Goal: Information Seeking & Learning: Learn about a topic

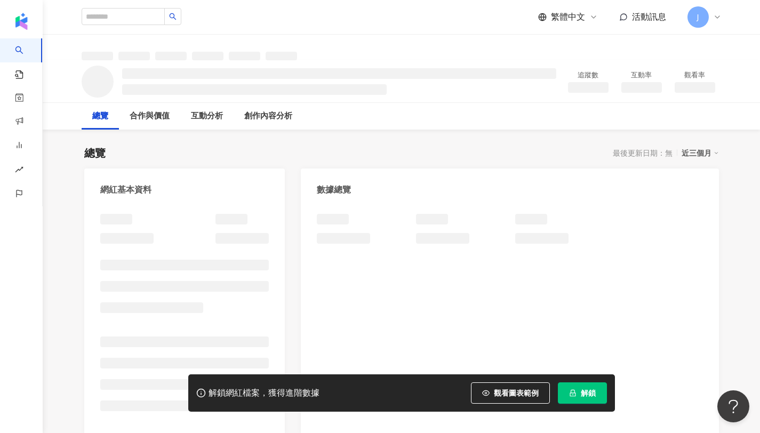
click at [586, 382] on button "解鎖" at bounding box center [582, 392] width 49 height 21
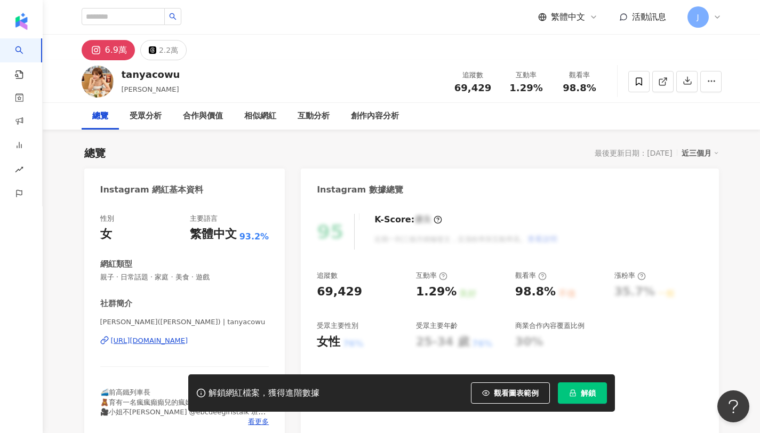
scroll to position [66, 0]
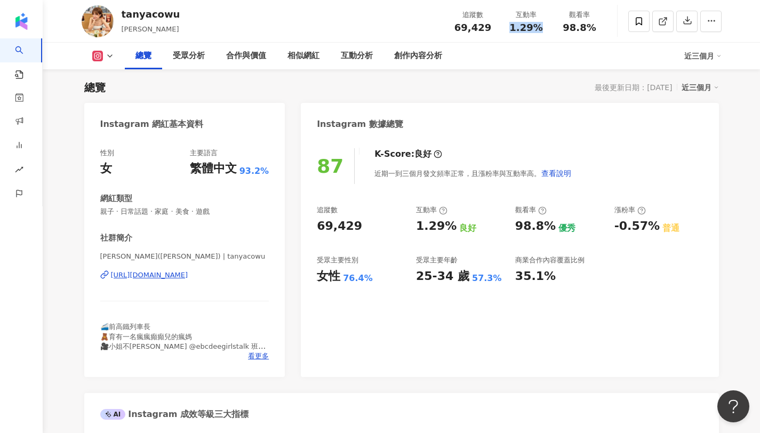
drag, startPoint x: 513, startPoint y: 27, endPoint x: 548, endPoint y: 29, distance: 35.8
click at [548, 29] on div "互動率 1.29%" at bounding box center [526, 21] width 53 height 23
drag, startPoint x: 564, startPoint y: 26, endPoint x: 602, endPoint y: 26, distance: 37.9
click at [602, 26] on div "觀看率 98.8%" at bounding box center [579, 21] width 53 height 23
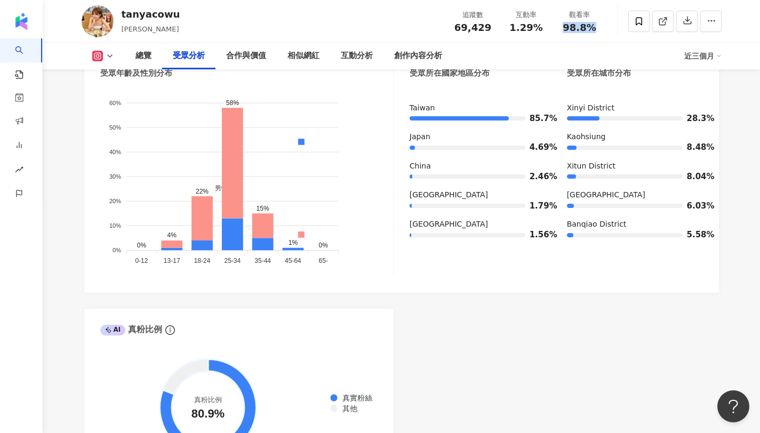
scroll to position [1011, 0]
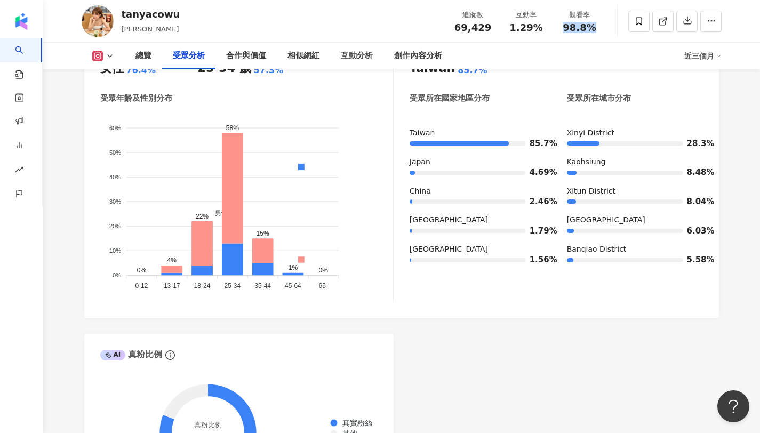
click at [511, 28] on div "1.29%" at bounding box center [526, 27] width 41 height 11
drag, startPoint x: 513, startPoint y: 27, endPoint x: 532, endPoint y: 34, distance: 20.9
click at [532, 34] on div "追蹤數 69,429 互動率 1.29% 觀看率 98.8%" at bounding box center [526, 20] width 160 height 31
copy span "1.29%"
click at [582, 90] on div "受眾主要國家/地區 Taiwan 85.7% 受眾所在國家地區分布 受眾所在城市分布 Taiwan 85.7% Japan 4.69% China 2.46%…" at bounding box center [556, 175] width 293 height 254
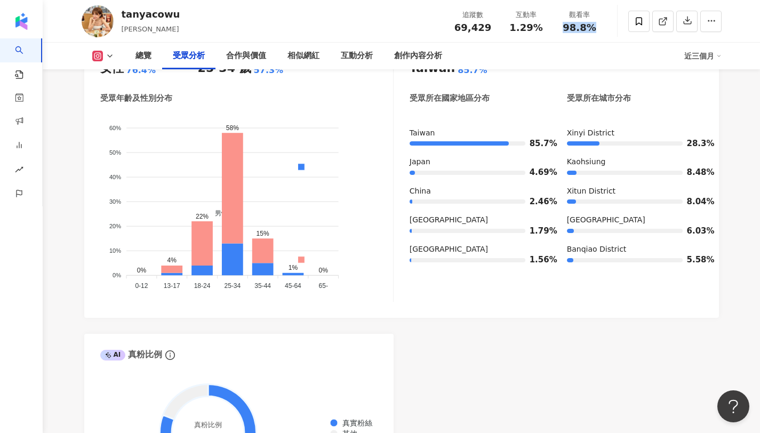
copy span "98.8%"
drag, startPoint x: 565, startPoint y: 28, endPoint x: 603, endPoint y: 28, distance: 37.9
click at [603, 28] on div "觀看率 98.8%" at bounding box center [579, 21] width 53 height 23
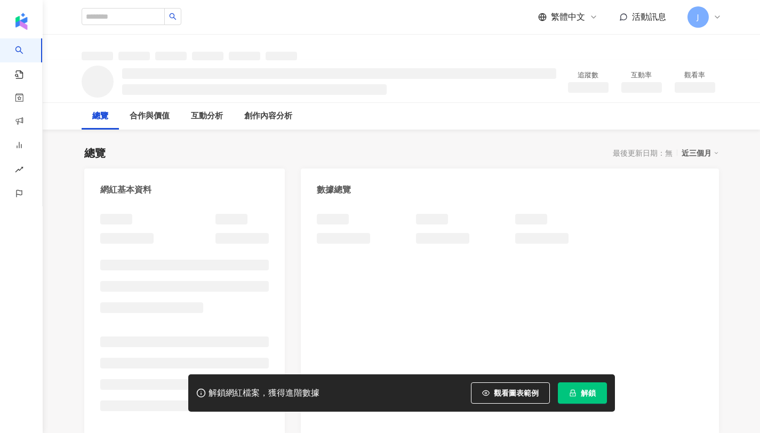
click at [578, 394] on button "解鎖" at bounding box center [582, 392] width 49 height 21
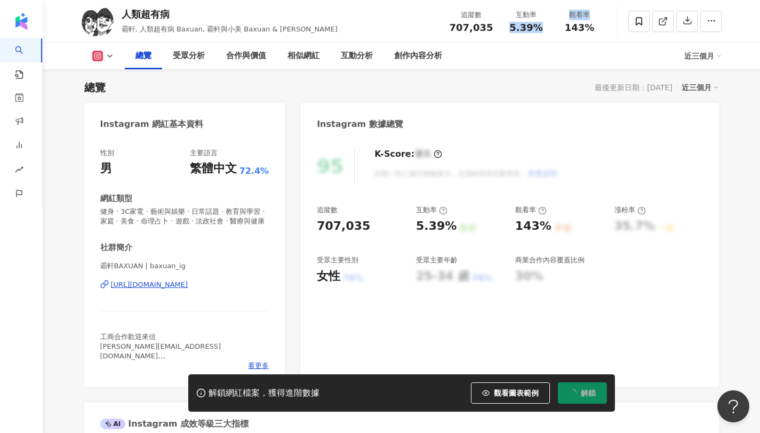
drag, startPoint x: 553, startPoint y: 27, endPoint x: 537, endPoint y: 27, distance: 16.5
click at [537, 27] on div "5.39%" at bounding box center [526, 27] width 41 height 11
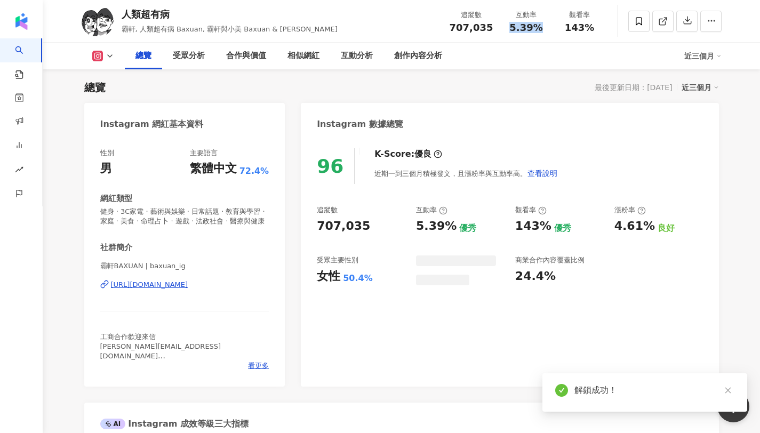
click at [590, 31] on div "143%" at bounding box center [579, 27] width 41 height 11
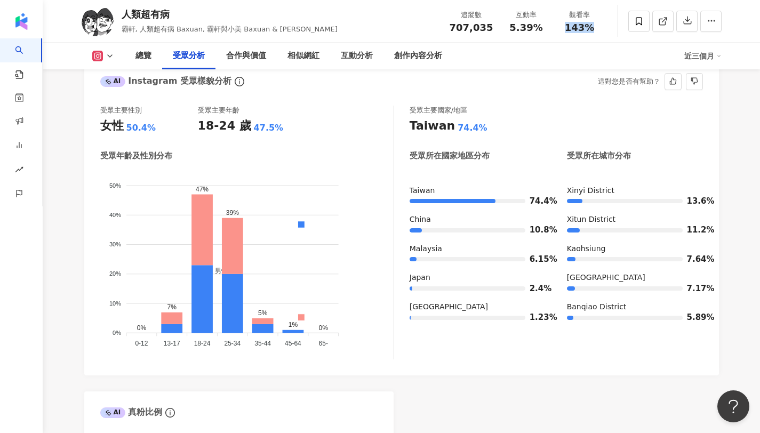
scroll to position [976, 0]
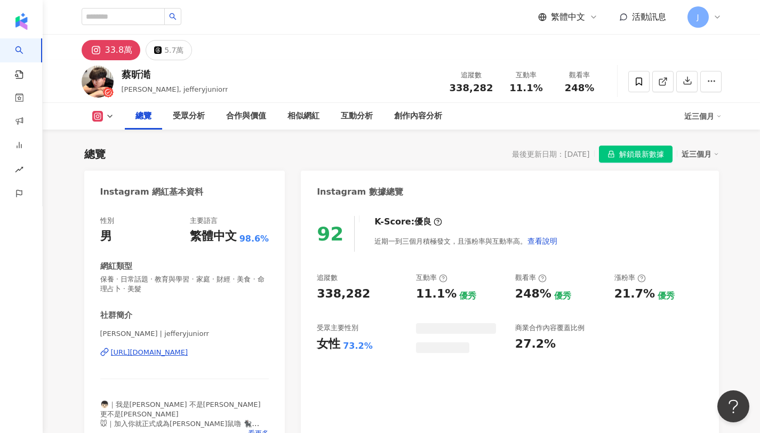
drag, startPoint x: 504, startPoint y: 25, endPoint x: 547, endPoint y: 25, distance: 43.2
click at [547, 70] on div "互動率 11.1%" at bounding box center [526, 81] width 53 height 23
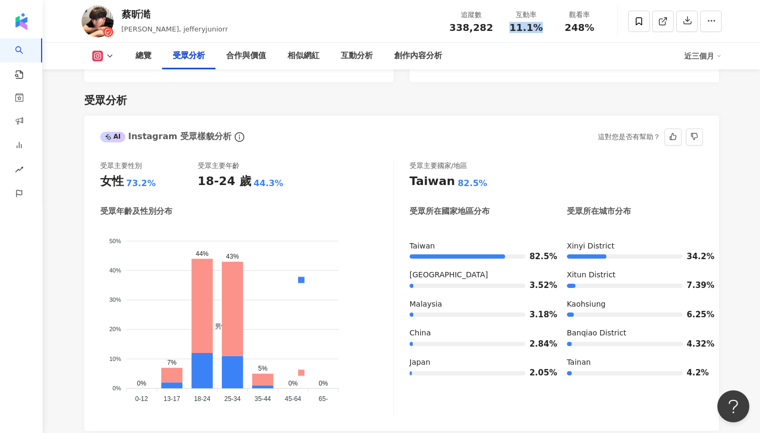
scroll to position [925, 0]
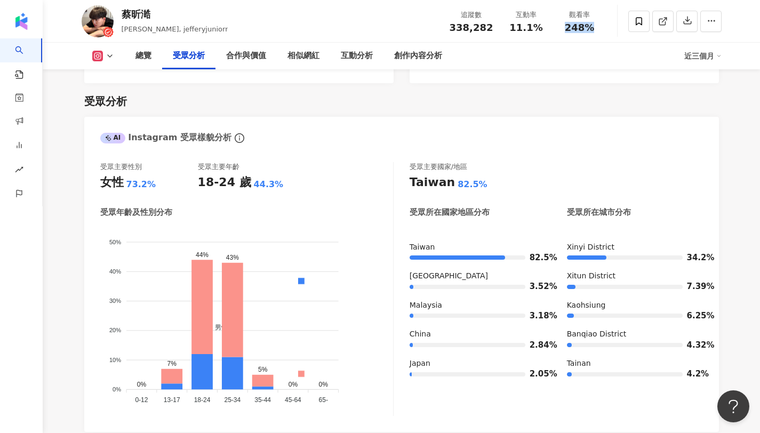
drag, startPoint x: 565, startPoint y: 26, endPoint x: 590, endPoint y: 26, distance: 24.5
click at [590, 26] on div "248%" at bounding box center [579, 27] width 41 height 11
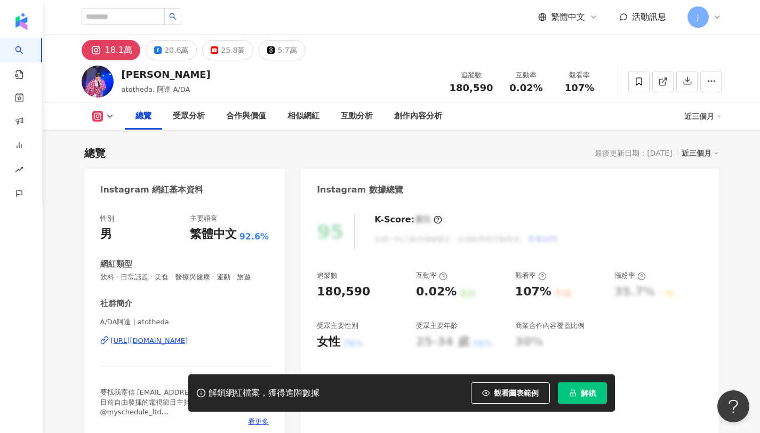
scroll to position [66, 0]
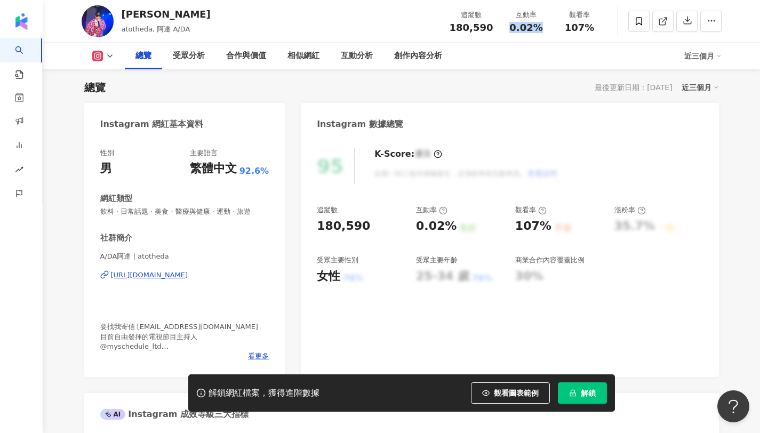
drag, startPoint x: 511, startPoint y: 25, endPoint x: 538, endPoint y: 28, distance: 26.8
click at [538, 28] on div "0.02%" at bounding box center [526, 27] width 41 height 11
click at [591, 387] on button "解鎖" at bounding box center [582, 392] width 49 height 21
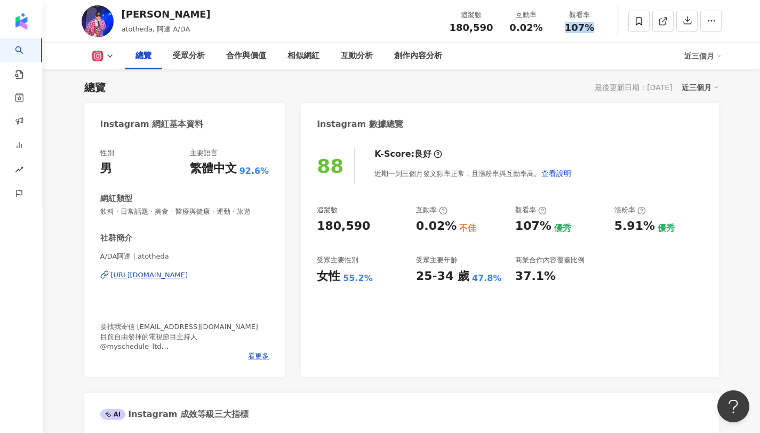
click at [605, 28] on div "觀看率 107%" at bounding box center [579, 21] width 53 height 23
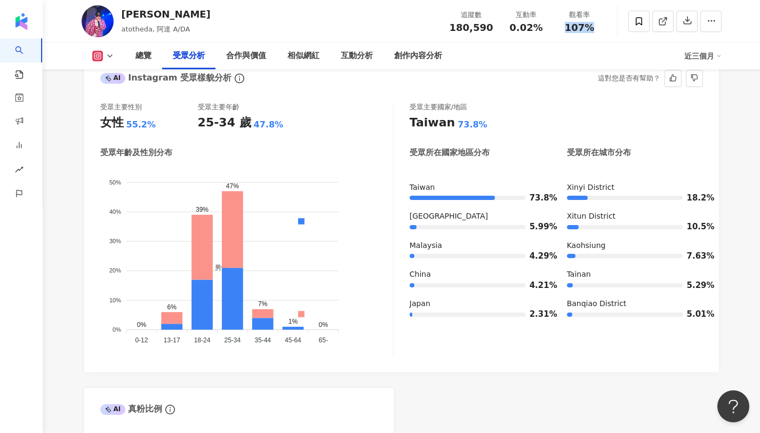
scroll to position [947, 0]
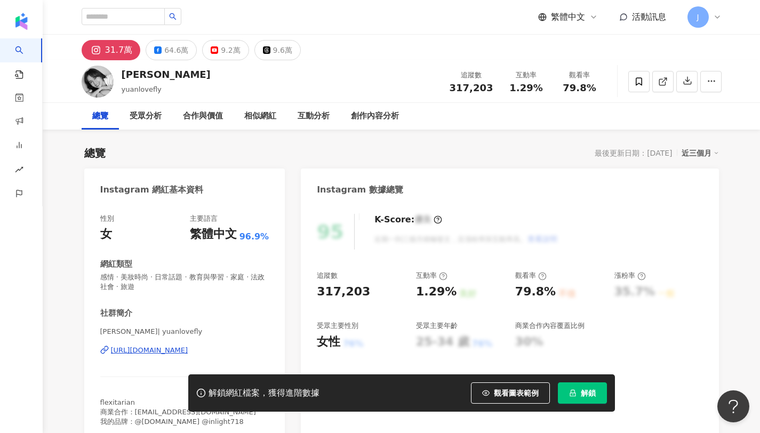
click at [590, 405] on div "解鎖網紅檔案，獲得進階數據 觀看圖表範例 解鎖" at bounding box center [401, 392] width 427 height 37
copy span "1.29%"
drag, startPoint x: 510, startPoint y: 86, endPoint x: 544, endPoint y: 87, distance: 34.1
click at [544, 87] on div "1.29%" at bounding box center [526, 88] width 41 height 11
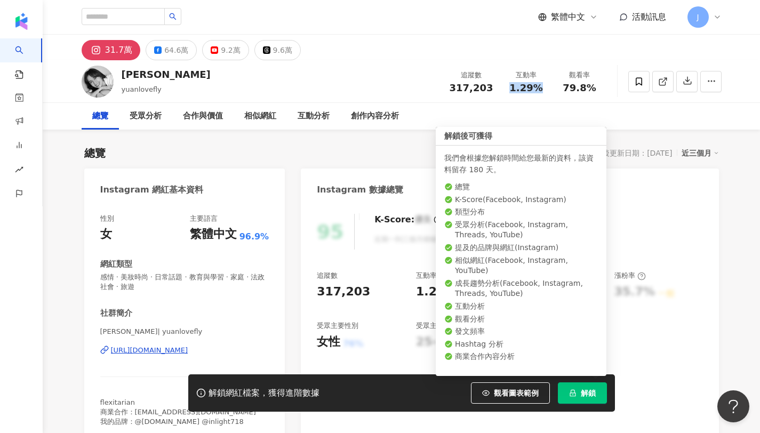
click at [587, 384] on button "解鎖" at bounding box center [582, 392] width 49 height 21
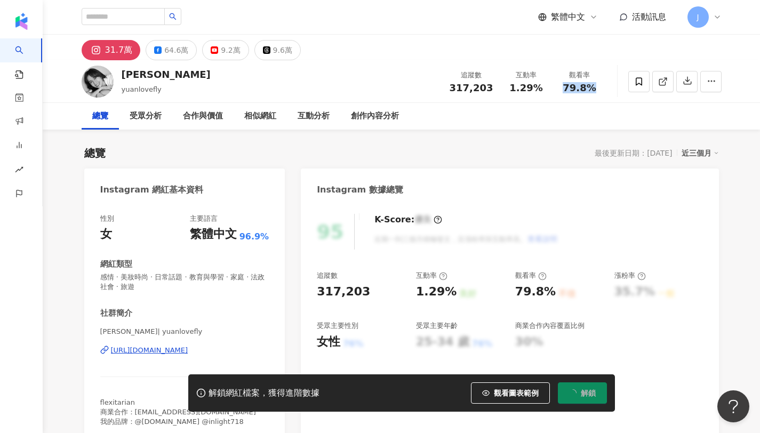
copy span "79.8%"
drag, startPoint x: 566, startPoint y: 86, endPoint x: 595, endPoint y: 89, distance: 29.5
click at [595, 89] on div "79.8%" at bounding box center [579, 88] width 41 height 11
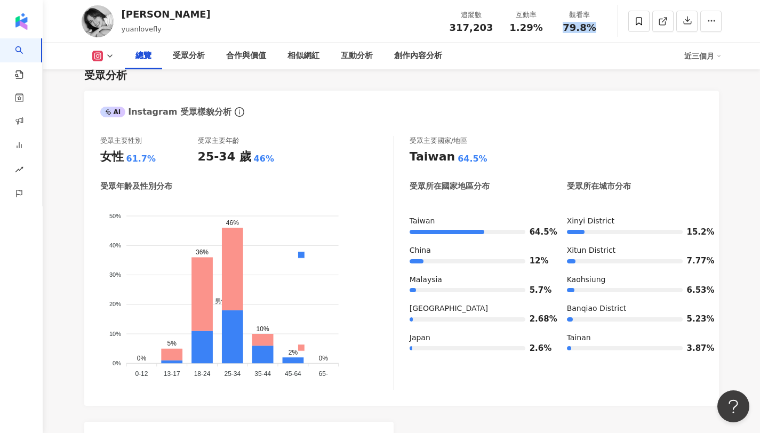
scroll to position [845, 0]
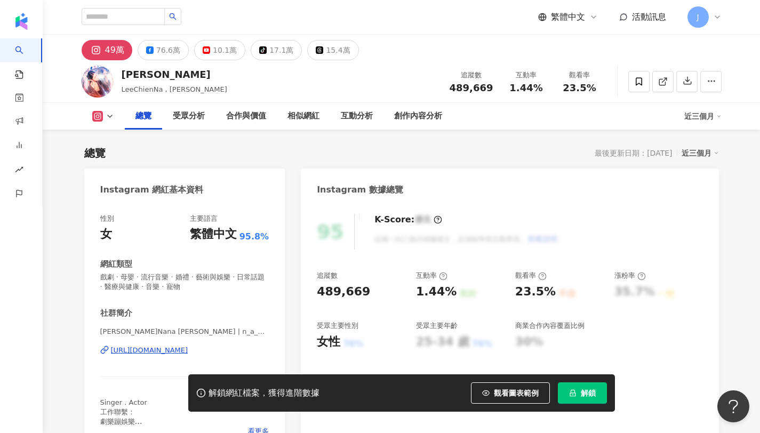
scroll to position [66, 0]
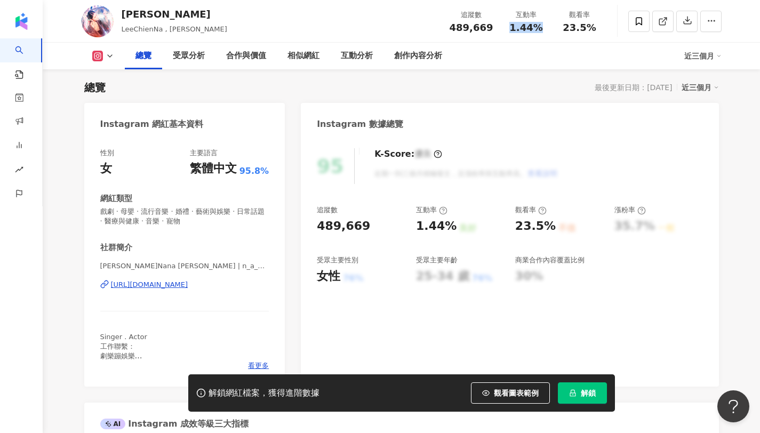
click at [547, 29] on div "互動率 1.44%" at bounding box center [526, 21] width 53 height 23
copy span "23.5%"
drag, startPoint x: 564, startPoint y: 22, endPoint x: 600, endPoint y: 26, distance: 36.5
click at [600, 26] on div "觀看率 23.5%" at bounding box center [579, 21] width 53 height 23
click at [593, 389] on span "解鎖" at bounding box center [588, 393] width 15 height 9
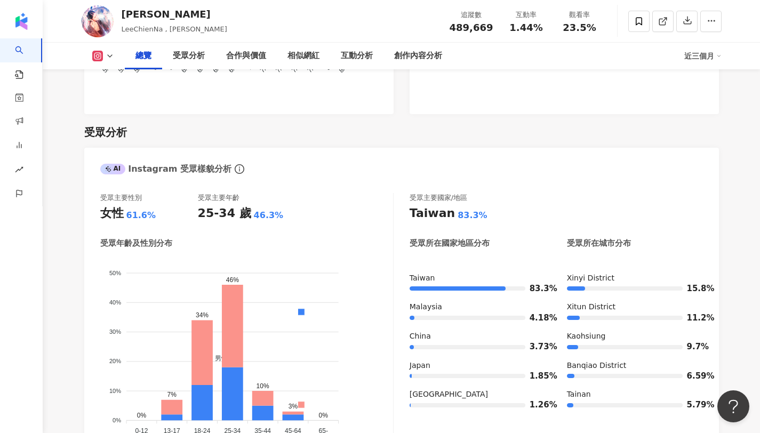
scroll to position [890, 0]
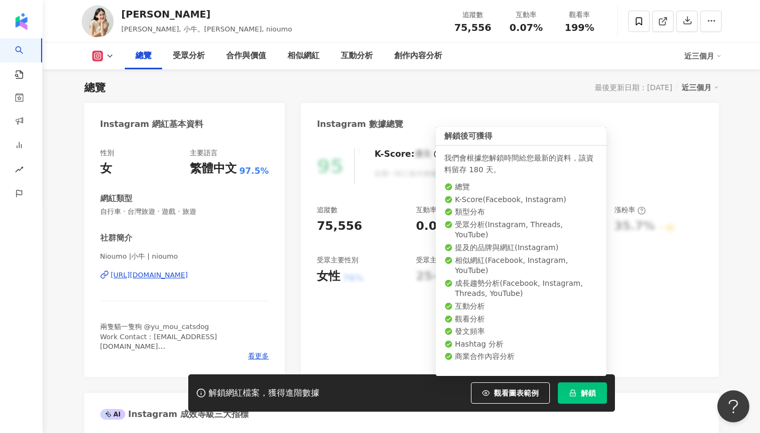
click at [588, 387] on button "解鎖" at bounding box center [582, 392] width 49 height 21
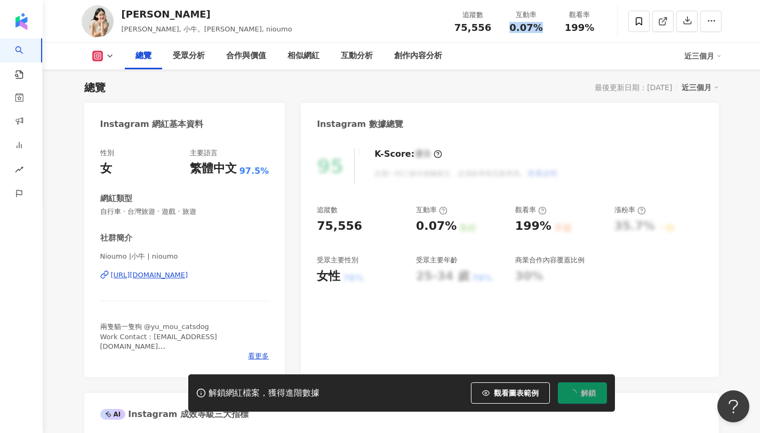
drag, startPoint x: 512, startPoint y: 28, endPoint x: 540, endPoint y: 30, distance: 27.8
click at [540, 30] on div "0.07%" at bounding box center [526, 27] width 41 height 11
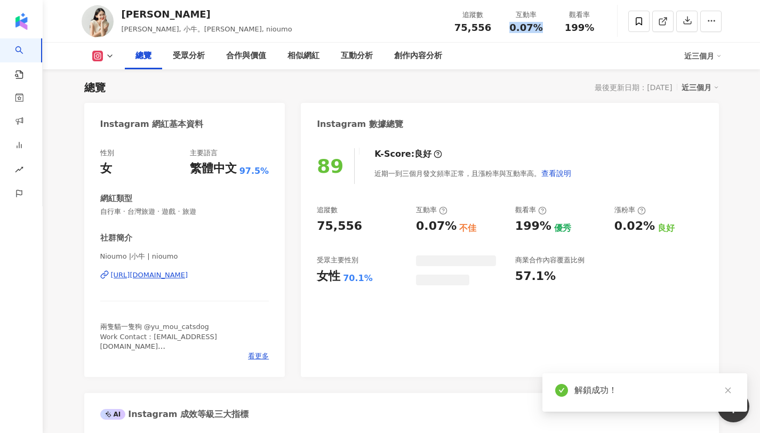
drag, startPoint x: 564, startPoint y: 27, endPoint x: 537, endPoint y: 40, distance: 30.3
click at [598, 26] on div "199%" at bounding box center [579, 27] width 41 height 11
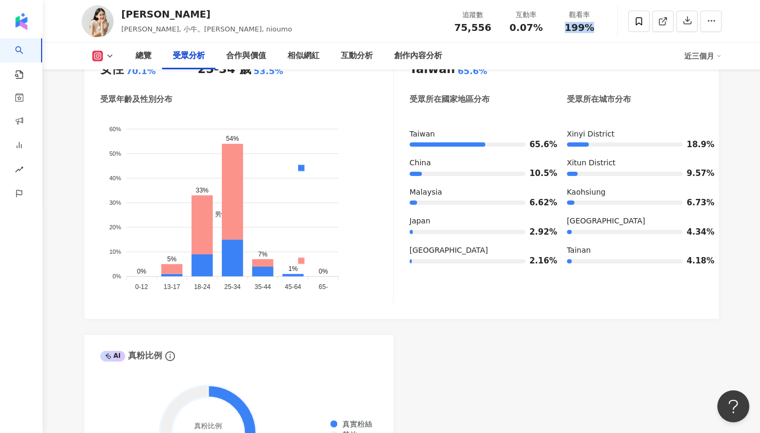
scroll to position [999, 0]
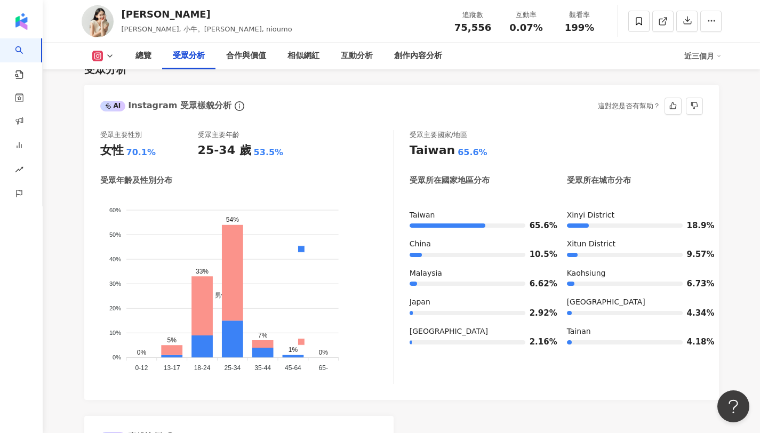
scroll to position [924, 0]
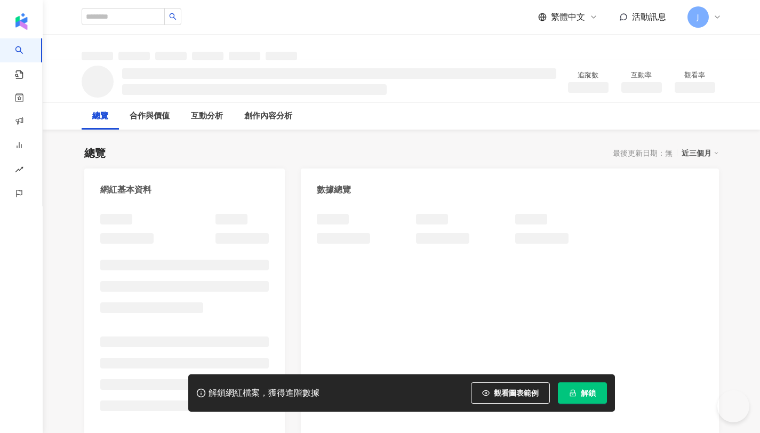
click at [590, 391] on span "解鎖" at bounding box center [588, 393] width 15 height 9
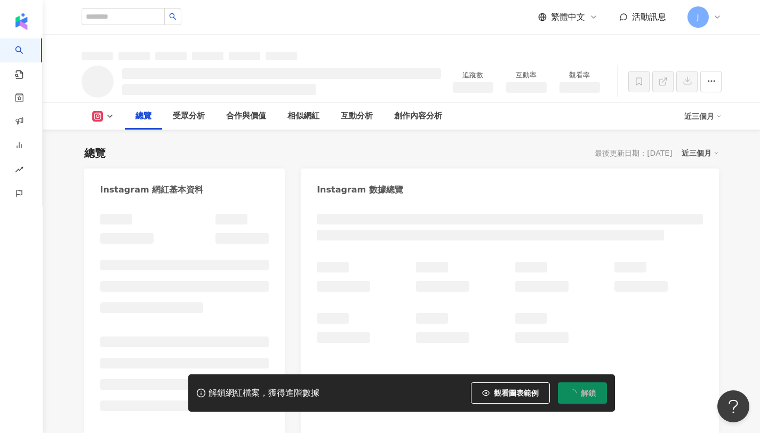
scroll to position [66, 0]
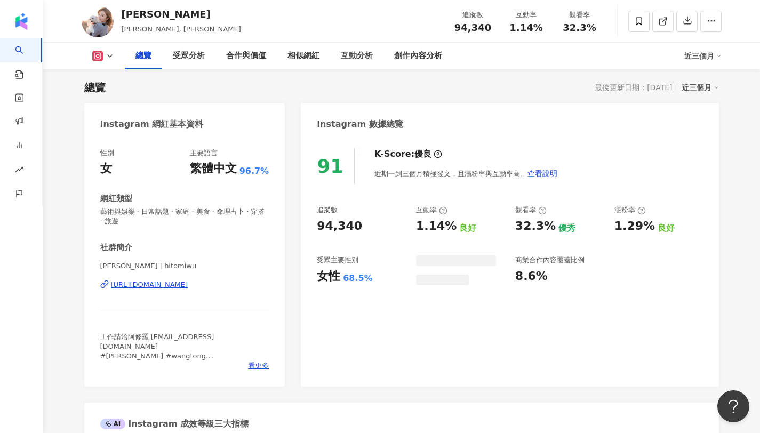
click at [602, 22] on div "觀看率 32.3%" at bounding box center [579, 21] width 53 height 23
drag, startPoint x: 510, startPoint y: 28, endPoint x: 545, endPoint y: 25, distance: 34.8
click at [545, 25] on div "1.14%" at bounding box center [526, 27] width 41 height 11
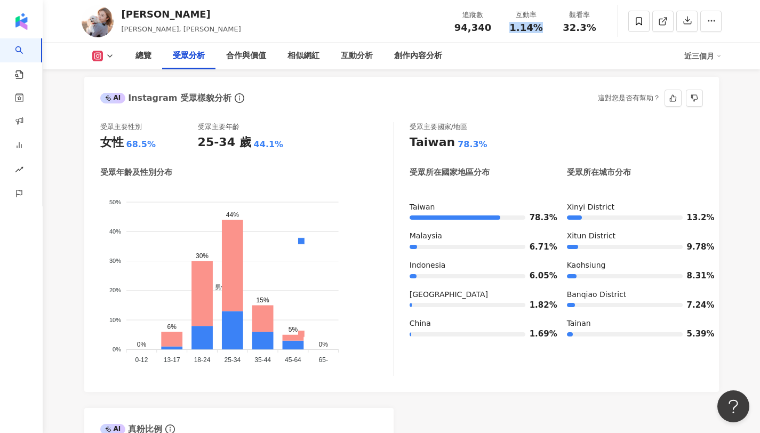
scroll to position [937, 0]
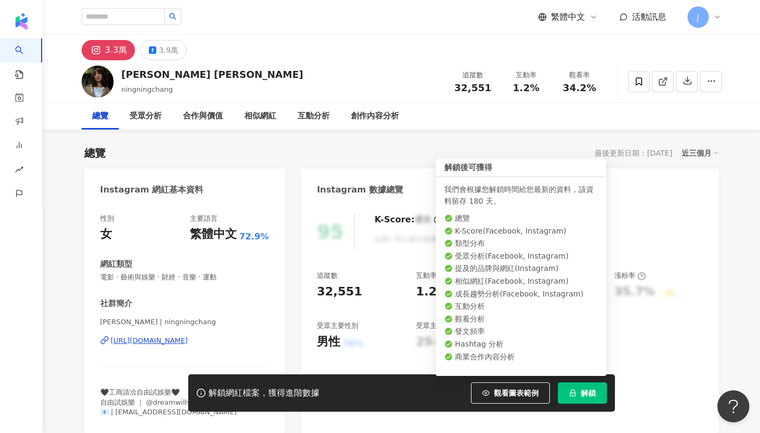
click at [591, 398] on button "解鎖" at bounding box center [582, 392] width 49 height 21
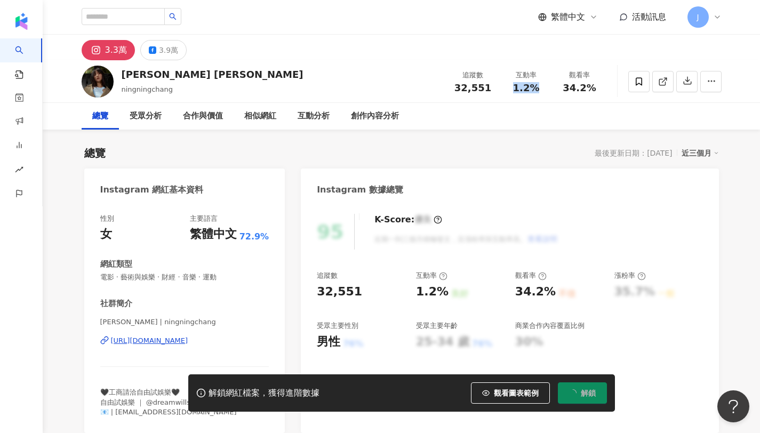
drag, startPoint x: 506, startPoint y: 89, endPoint x: 540, endPoint y: 90, distance: 33.6
click at [540, 90] on div "1.2%" at bounding box center [526, 88] width 41 height 11
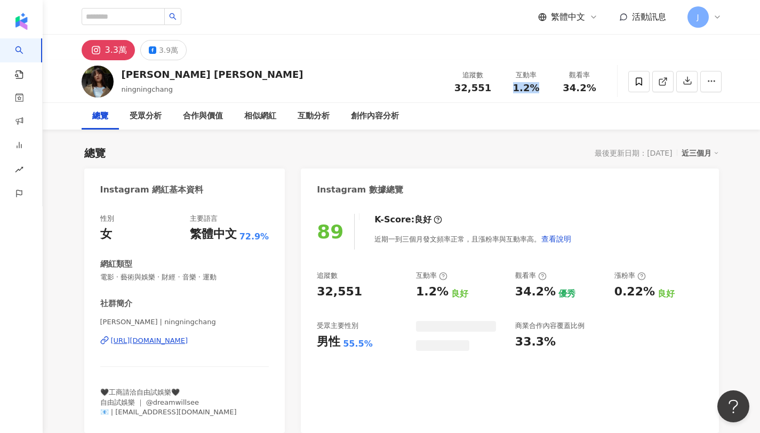
click at [603, 85] on div "觀看率 34.2%" at bounding box center [579, 81] width 53 height 23
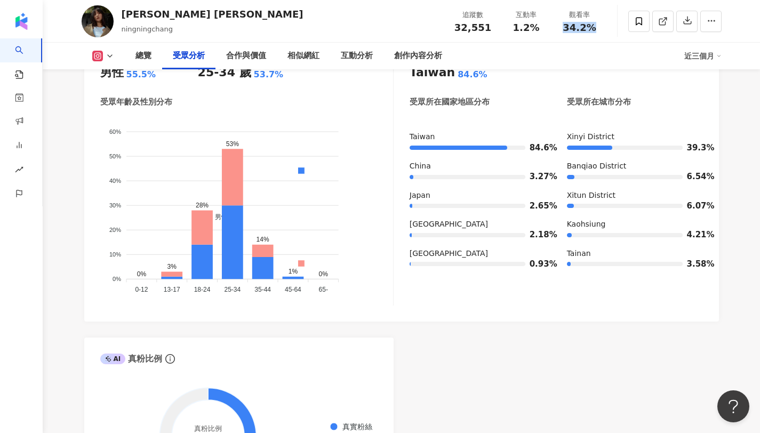
scroll to position [992, 0]
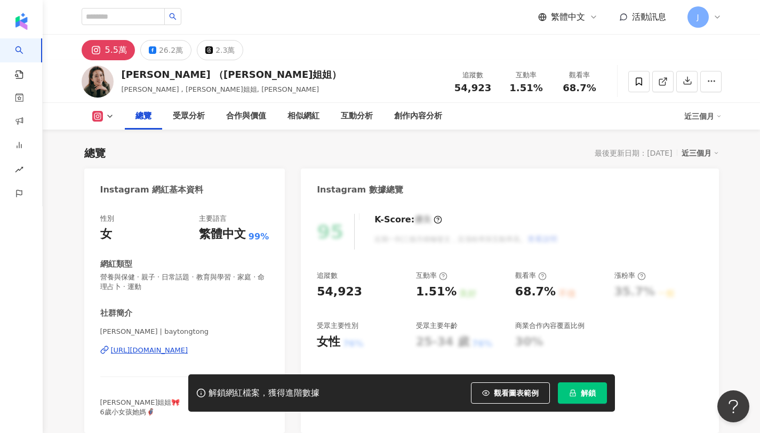
drag, startPoint x: 602, startPoint y: 81, endPoint x: 539, endPoint y: 25, distance: 84.2
click at [539, 83] on div "1.51%" at bounding box center [526, 88] width 41 height 11
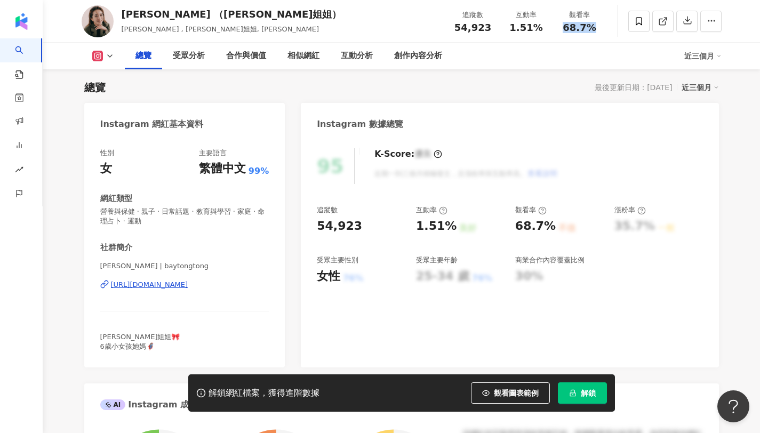
drag, startPoint x: 560, startPoint y: 30, endPoint x: 597, endPoint y: 30, distance: 36.8
click at [597, 30] on div "68.7%" at bounding box center [579, 27] width 41 height 11
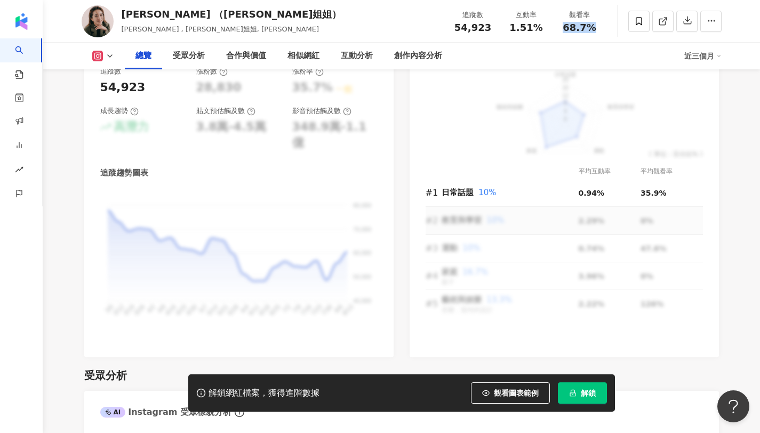
scroll to position [662, 0]
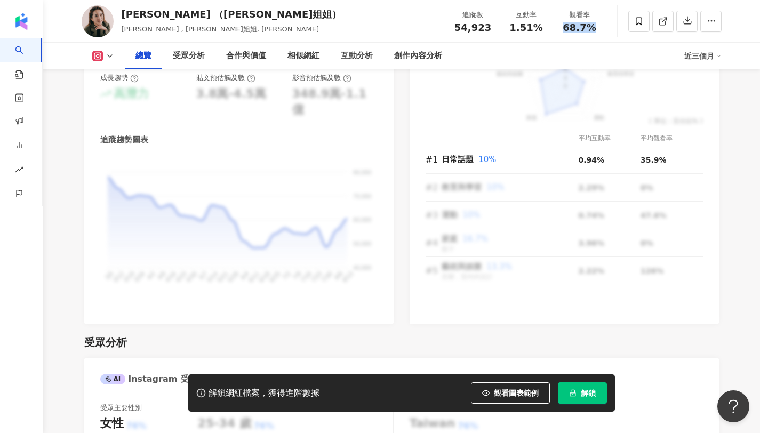
click at [586, 397] on span "解鎖" at bounding box center [588, 393] width 15 height 9
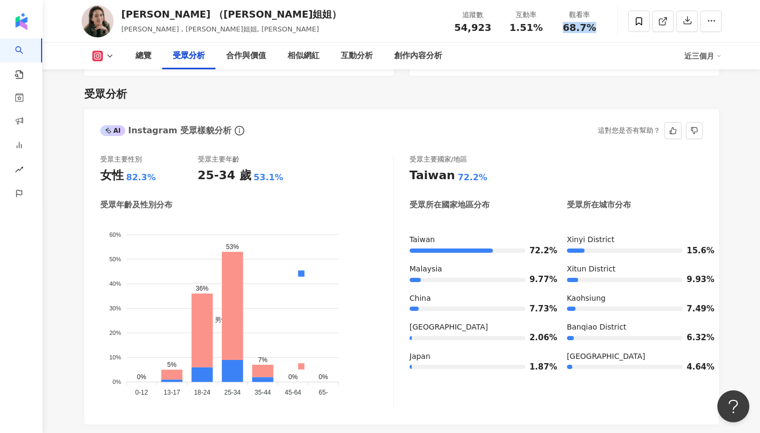
scroll to position [886, 0]
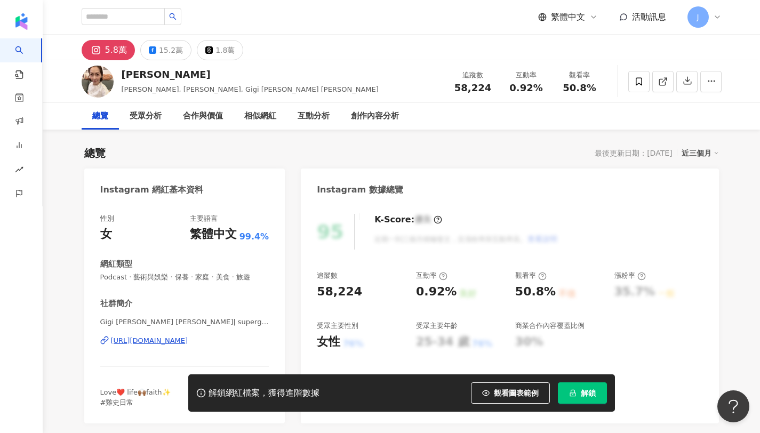
scroll to position [5, 0]
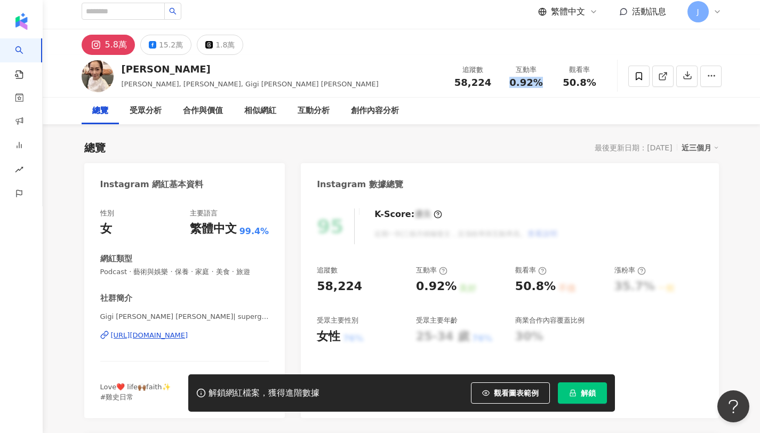
drag, startPoint x: 509, startPoint y: 79, endPoint x: 547, endPoint y: 81, distance: 38.4
click at [547, 81] on div "互動率 0.92%" at bounding box center [526, 76] width 53 height 23
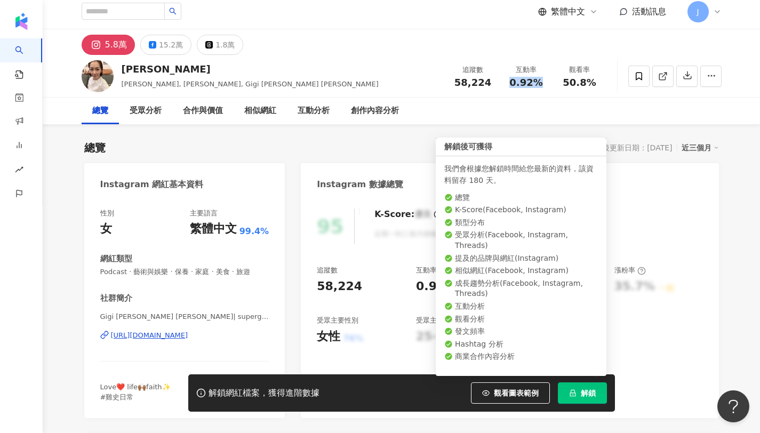
click at [587, 391] on span "解鎖" at bounding box center [588, 393] width 15 height 9
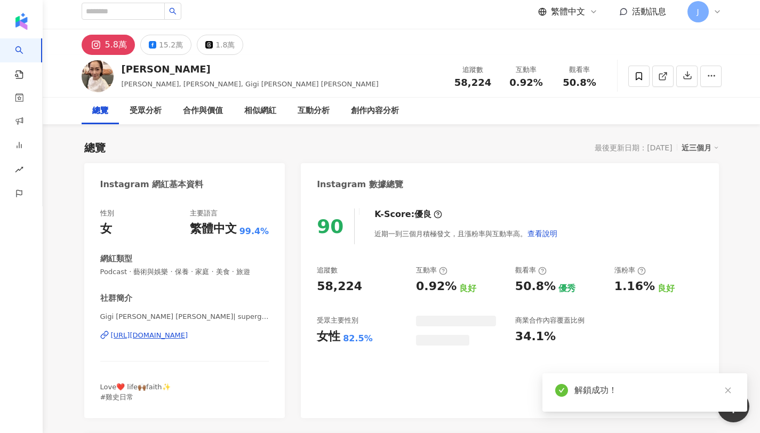
click at [612, 83] on div "林如琦 Gigi Lin, Gigi, Gigi Lin 林如琦 追蹤數 58,224 互動率 0.92% 觀看率 50.8%" at bounding box center [401, 76] width 683 height 42
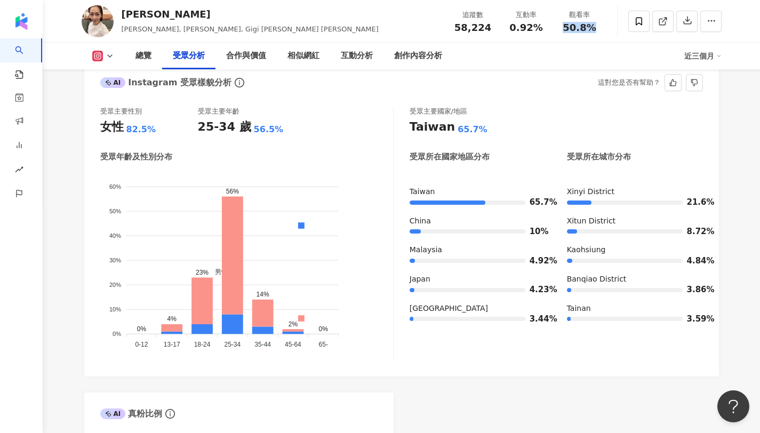
scroll to position [919, 0]
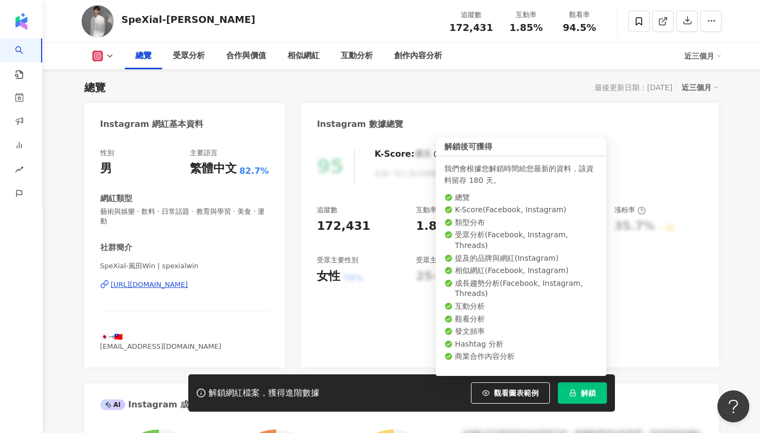
click at [573, 390] on icon "lock" at bounding box center [573, 393] width 6 height 7
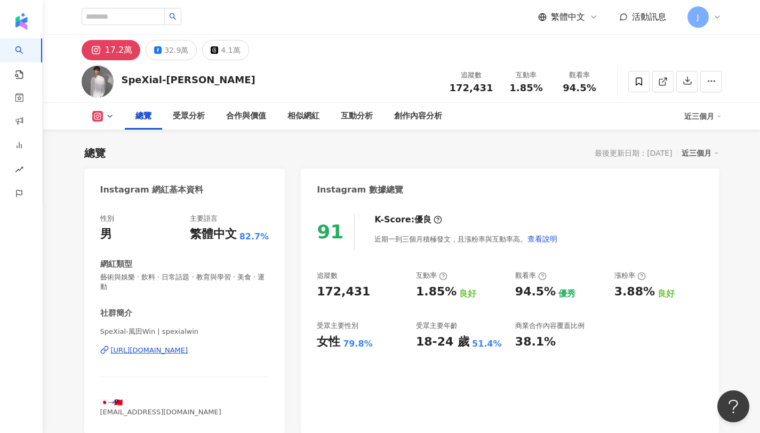
click at [541, 91] on div "1.85%" at bounding box center [526, 88] width 41 height 11
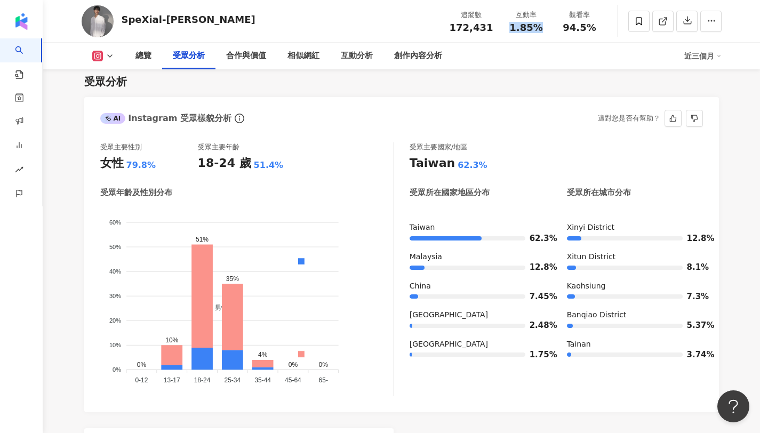
scroll to position [908, 0]
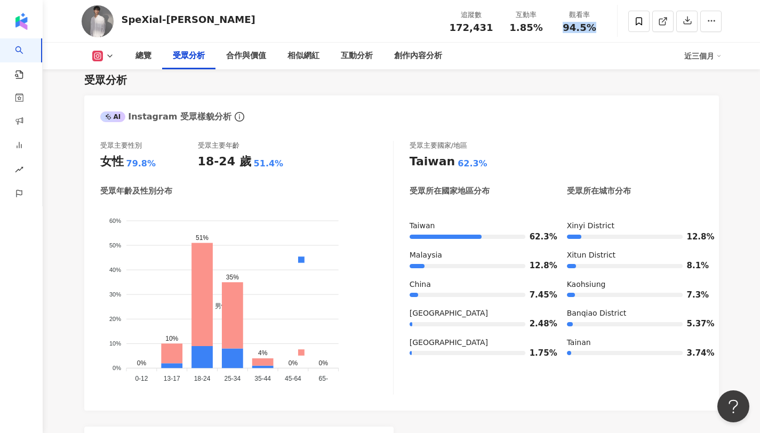
drag, startPoint x: 567, startPoint y: 24, endPoint x: 593, endPoint y: 26, distance: 25.7
click at [593, 26] on span "94.5%" at bounding box center [579, 27] width 33 height 11
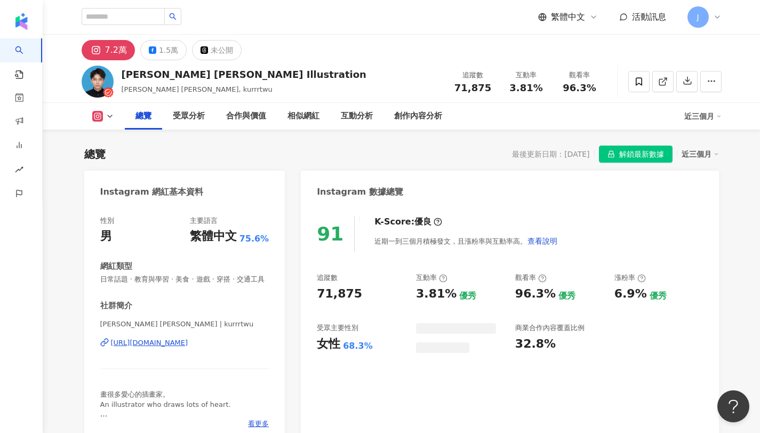
scroll to position [66, 0]
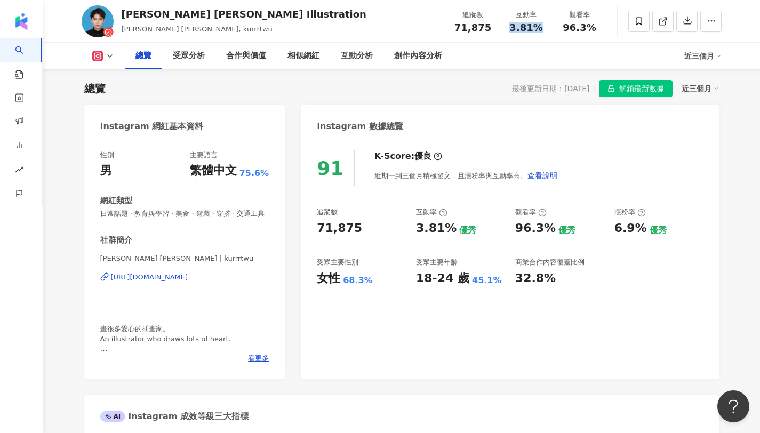
drag, startPoint x: 507, startPoint y: 27, endPoint x: 549, endPoint y: 28, distance: 41.6
click at [549, 28] on div "互動率 3.81%" at bounding box center [526, 21] width 53 height 23
drag, startPoint x: 561, startPoint y: 26, endPoint x: 604, endPoint y: 23, distance: 43.3
click at [604, 23] on div "觀看率 96.3%" at bounding box center [579, 21] width 53 height 23
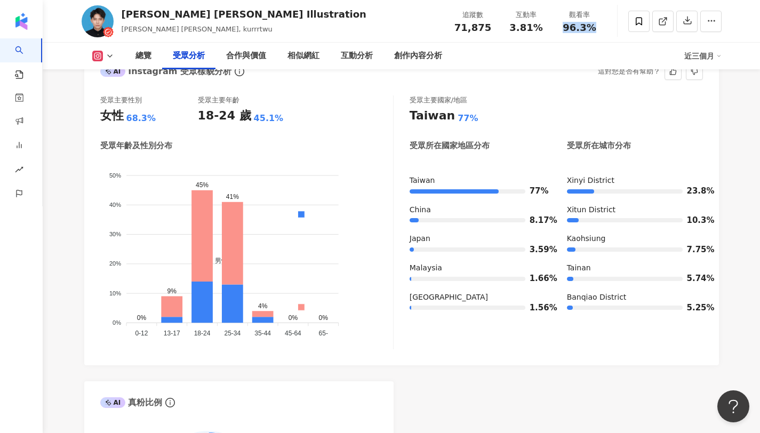
scroll to position [956, 0]
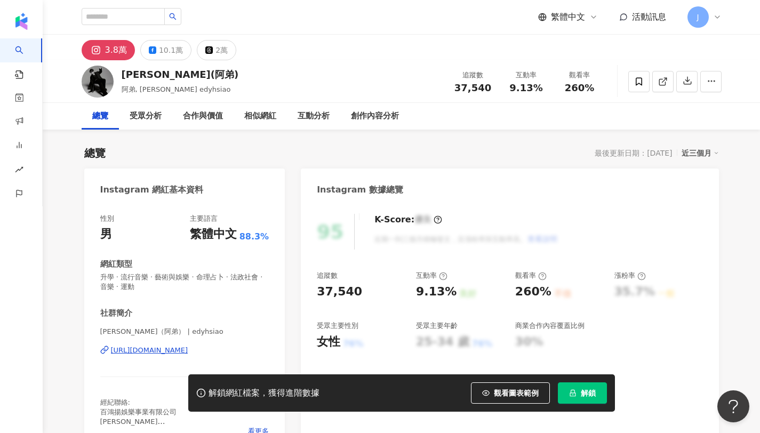
click at [591, 393] on span "解鎖" at bounding box center [588, 393] width 15 height 9
drag, startPoint x: 513, startPoint y: 84, endPoint x: 539, endPoint y: 88, distance: 26.9
click at [539, 88] on span "9.13%" at bounding box center [525, 88] width 33 height 11
drag, startPoint x: 567, startPoint y: 87, endPoint x: 606, endPoint y: 87, distance: 38.9
click at [606, 87] on div "蕭景鴻(阿弟) 阿弟, 蕭景鴻, edyhsiao 追蹤數 37,540 互動率 9.13% 觀看率 260%" at bounding box center [401, 81] width 683 height 42
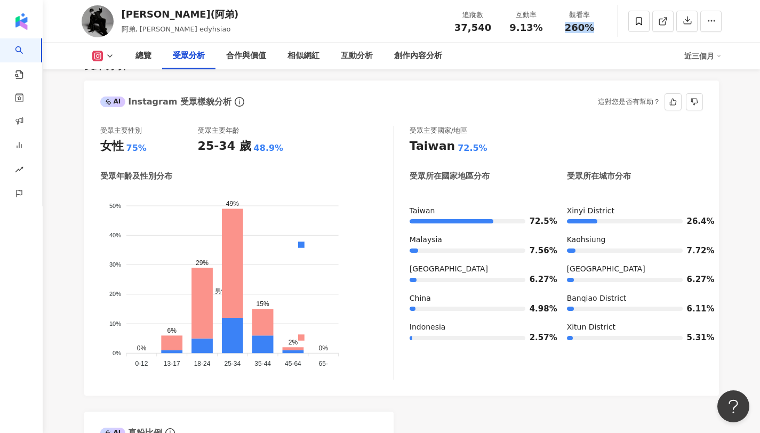
scroll to position [943, 0]
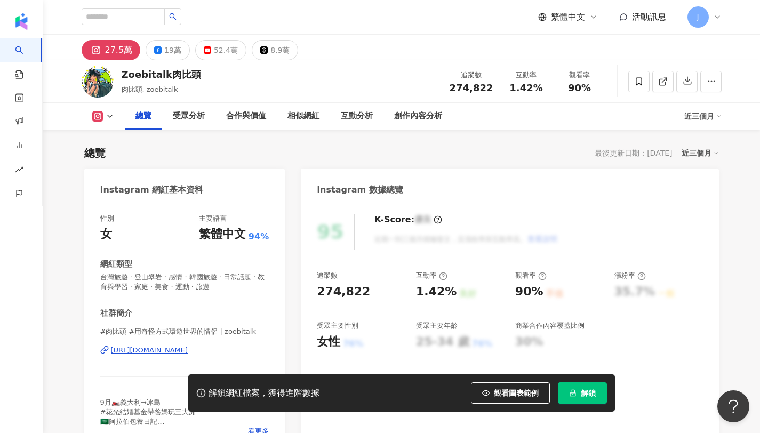
scroll to position [66, 0]
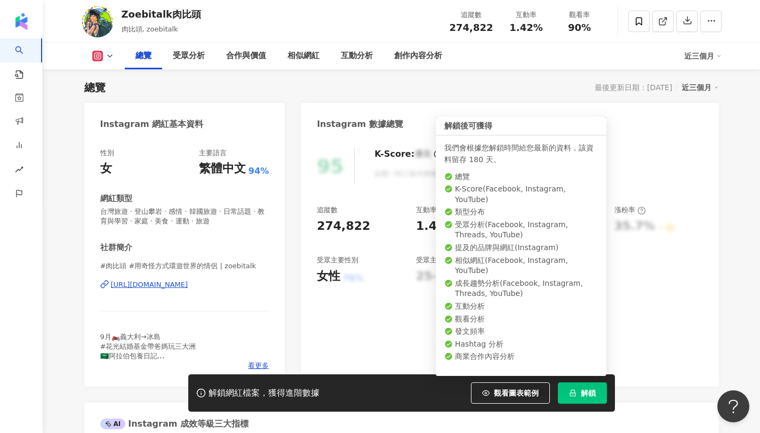
click at [590, 381] on div "解鎖網紅檔案，獲得進階數據 觀看圖表範例 解鎖" at bounding box center [401, 392] width 427 height 37
click at [591, 386] on button "解鎖" at bounding box center [582, 392] width 49 height 21
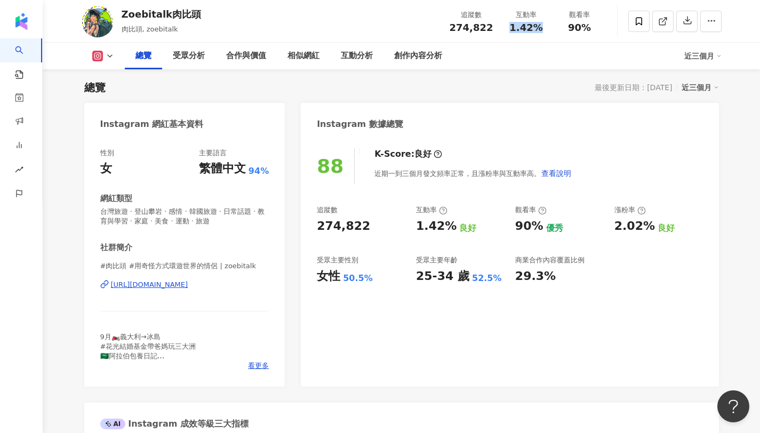
drag, startPoint x: 509, startPoint y: 25, endPoint x: 542, endPoint y: 26, distance: 33.6
click at [542, 26] on div "1.42%" at bounding box center [526, 27] width 41 height 11
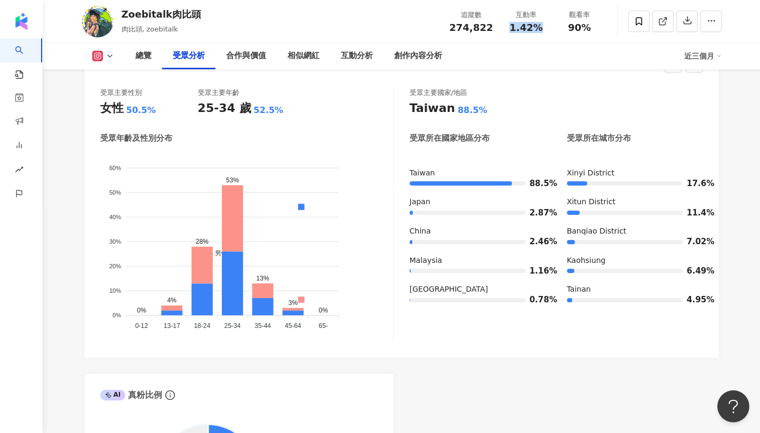
scroll to position [979, 0]
